Goal: Information Seeking & Learning: Check status

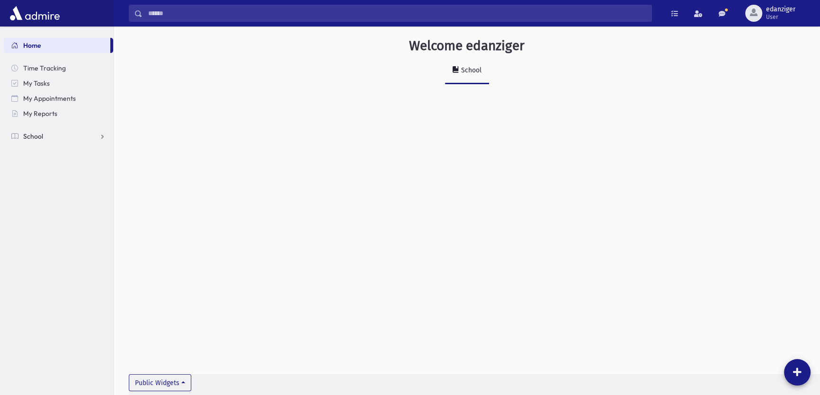
click at [92, 137] on link "School" at bounding box center [58, 136] width 109 height 15
click at [73, 256] on link "Report Cards" at bounding box center [58, 257] width 109 height 15
click at [61, 272] on link "Entry" at bounding box center [58, 272] width 109 height 15
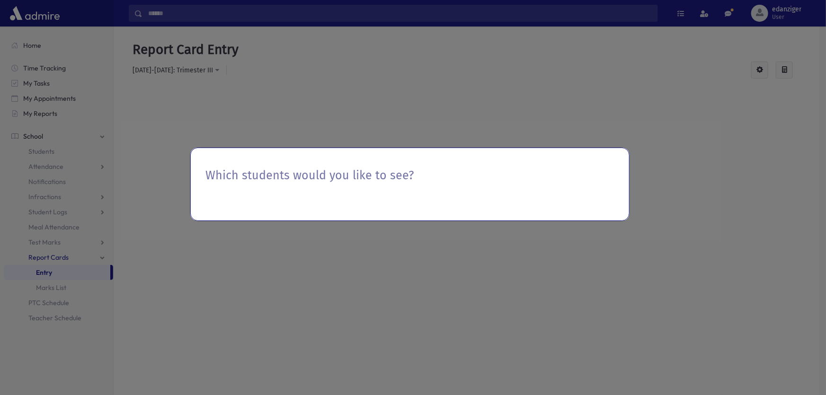
click at [362, 187] on div "Which students would you like to see?" at bounding box center [310, 177] width 208 height 29
click at [203, 66] on div "Which students would you like to see?" at bounding box center [413, 197] width 826 height 395
click at [147, 208] on div "Which students would you like to see?" at bounding box center [413, 197] width 826 height 395
click at [193, 213] on div "Which students would you like to see?" at bounding box center [409, 185] width 439 height 74
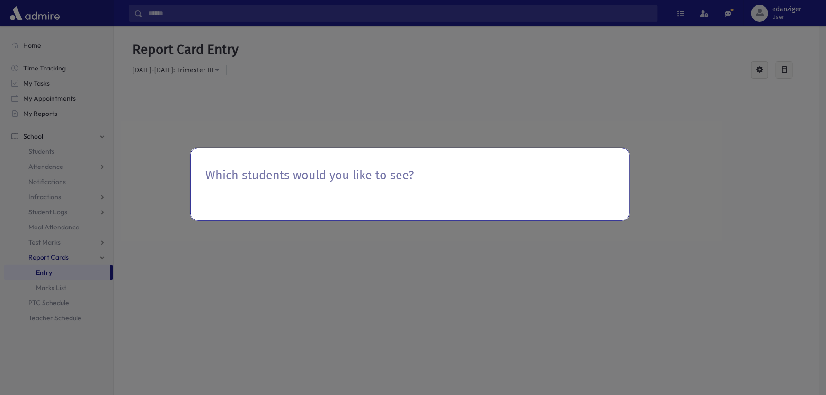
click at [137, 97] on div "Which students would you like to see?" at bounding box center [413, 197] width 826 height 395
click at [175, 129] on div "Which students would you like to see?" at bounding box center [413, 197] width 826 height 395
click at [174, 128] on div "Which students would you like to see?" at bounding box center [413, 197] width 826 height 395
click at [177, 288] on div "Which students would you like to see?" at bounding box center [413, 197] width 826 height 395
click at [76, 270] on div "Which students would you like to see?" at bounding box center [413, 197] width 826 height 395
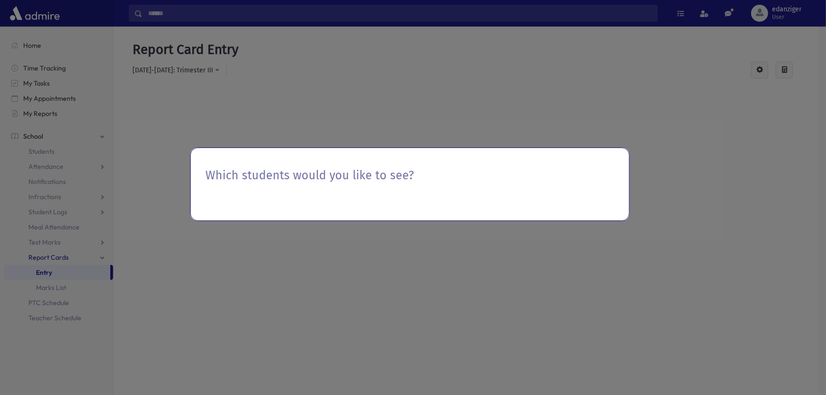
click at [76, 251] on div "Which students would you like to see?" at bounding box center [413, 197] width 826 height 395
click at [76, 252] on div "Which students would you like to see?" at bounding box center [413, 197] width 826 height 395
click at [222, 251] on div "Which students would you like to see?" at bounding box center [413, 197] width 826 height 395
click at [705, 112] on div "Which students would you like to see?" at bounding box center [413, 197] width 826 height 395
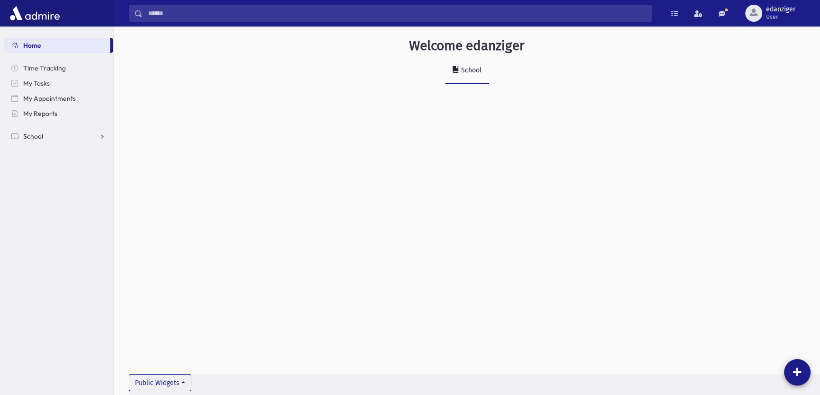
click at [37, 135] on span "School" at bounding box center [33, 136] width 20 height 9
click at [56, 151] on link "Students" at bounding box center [58, 151] width 109 height 15
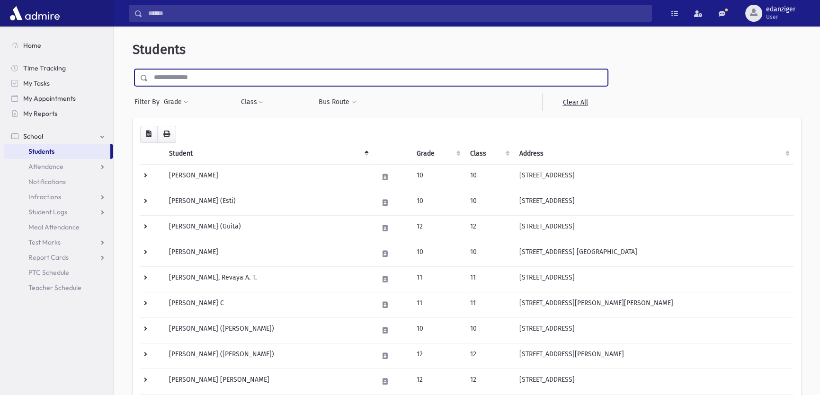
click at [243, 77] on input "text" at bounding box center [377, 77] width 459 height 17
type input "********"
click at [133, 69] on input "submit" at bounding box center [146, 75] width 27 height 13
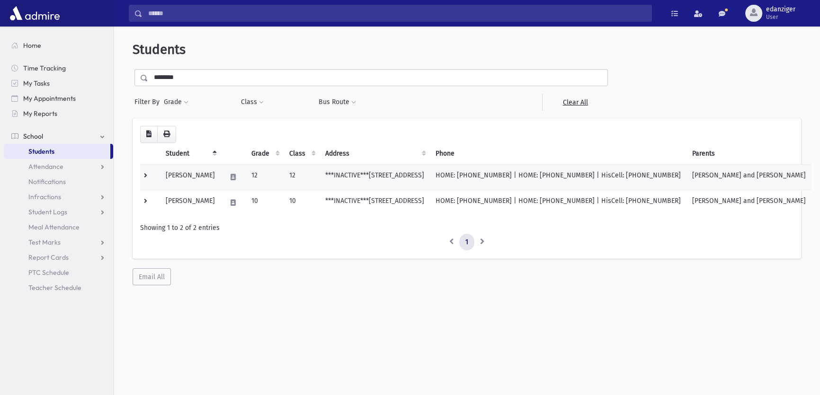
click at [319, 176] on td "12" at bounding box center [301, 177] width 36 height 26
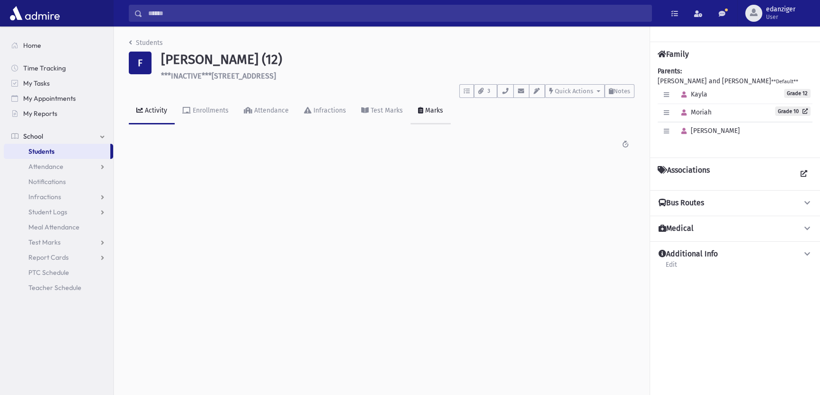
click at [418, 112] on icon at bounding box center [420, 110] width 5 height 7
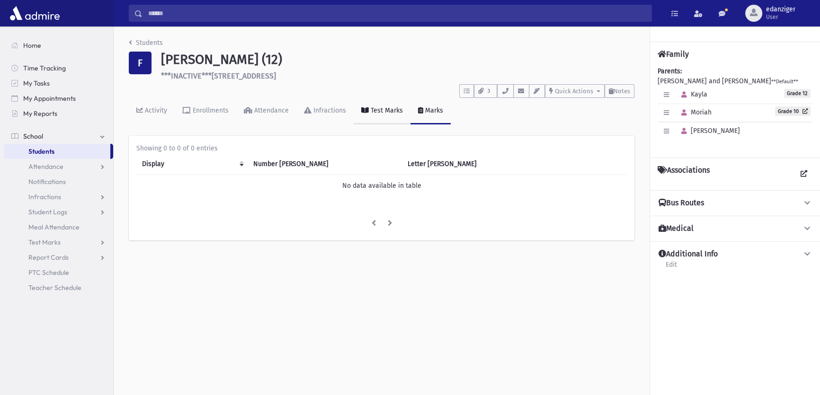
click at [375, 111] on div "Test Marks" at bounding box center [386, 110] width 34 height 8
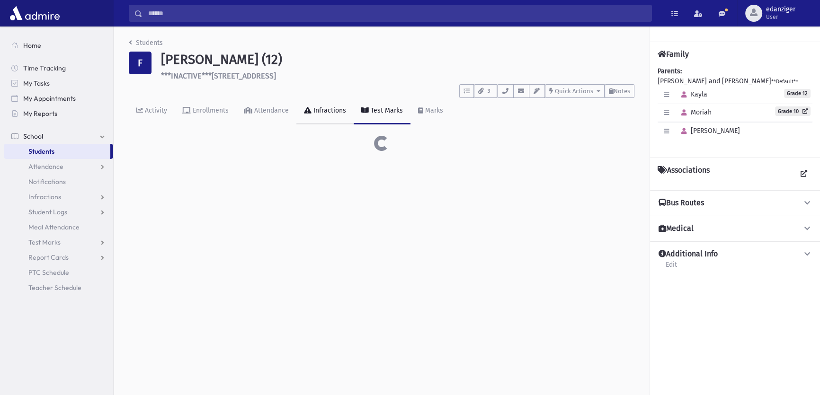
click at [340, 120] on link "Infractions" at bounding box center [324, 111] width 57 height 27
click at [202, 83] on div "To Do's No open tasks Show List 3 Documents ImmunizationRecord_Fogelson_Moriah-…" at bounding box center [381, 89] width 505 height 18
click at [66, 136] on link "School" at bounding box center [58, 136] width 109 height 15
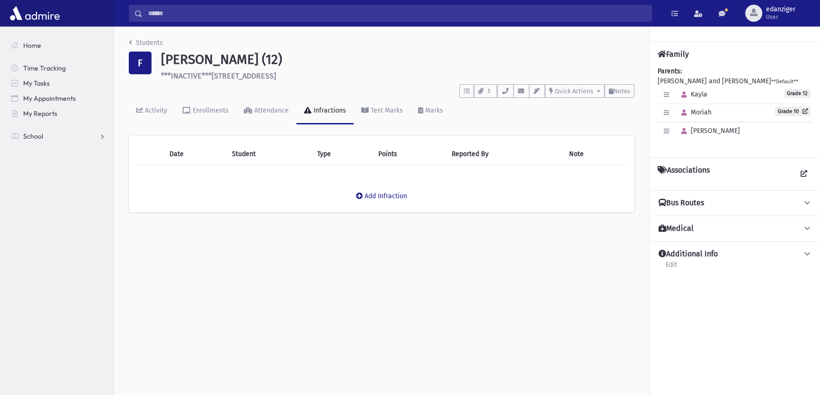
drag, startPoint x: 294, startPoint y: 310, endPoint x: 292, endPoint y: 292, distance: 17.6
click at [294, 308] on div "Students F [PERSON_NAME] (12) ***INACTIVE***[STREET_ADDRESS] **** To Do's No op…" at bounding box center [467, 211] width 706 height 369
